Goal: Task Accomplishment & Management: Manage account settings

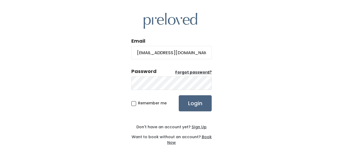
type input "[EMAIL_ADDRESS][DOMAIN_NAME]"
click at [194, 110] on input "Login" at bounding box center [195, 103] width 33 height 16
click at [190, 110] on input "Login" at bounding box center [195, 103] width 33 height 16
